Goal: Check status: Check status

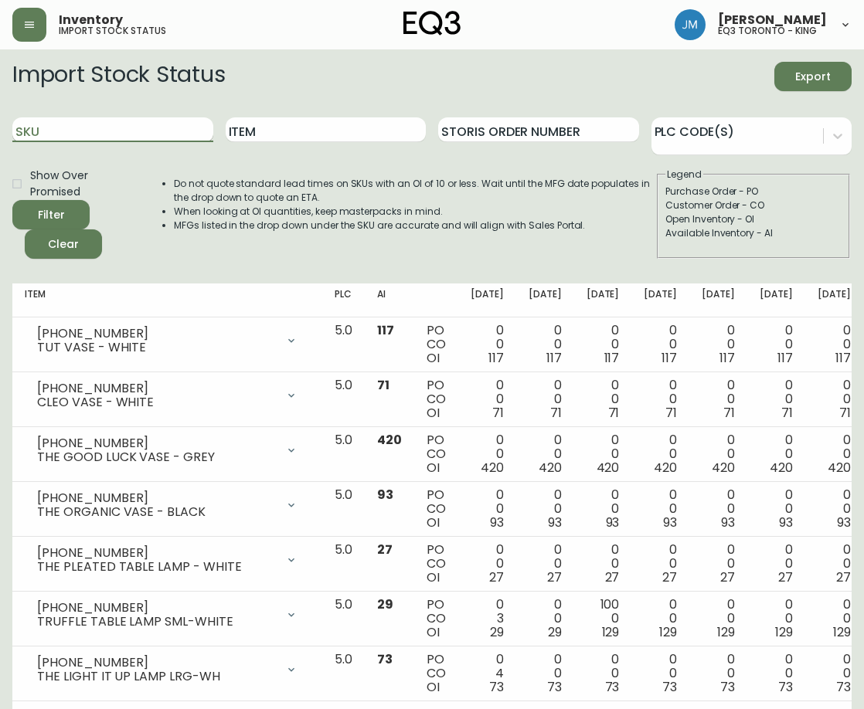
click at [132, 128] on input "SKU" at bounding box center [112, 129] width 201 height 25
paste input "[PHONE_NUMBER]"
click at [12, 200] on button "Filter" at bounding box center [50, 214] width 77 height 29
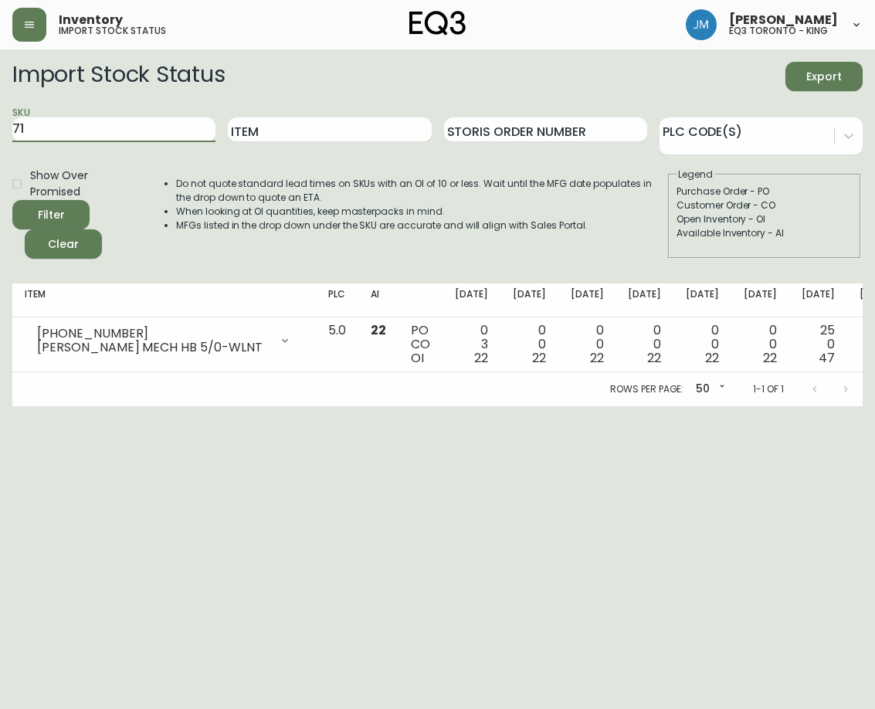
type input "7"
click at [169, 126] on input "SKU" at bounding box center [113, 129] width 203 height 25
paste input "[PHONE_NUMBER]"
type input "[PHONE_NUMBER]"
click at [12, 200] on button "Filter" at bounding box center [50, 214] width 77 height 29
